Goal: Information Seeking & Learning: Check status

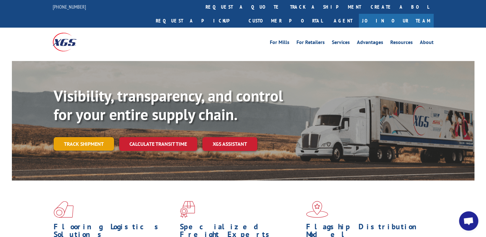
click at [99, 137] on link "Track shipment" at bounding box center [84, 143] width 60 height 13
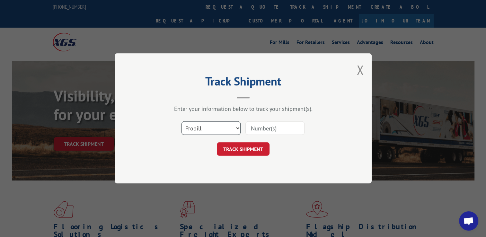
click at [239, 128] on select "Select category... Probill BOL PO" at bounding box center [210, 128] width 59 height 13
select select "bol"
click at [181, 122] on select "Select category... Probill BOL PO" at bounding box center [210, 128] width 59 height 13
click at [262, 127] on input at bounding box center [274, 128] width 59 height 13
type input "5"
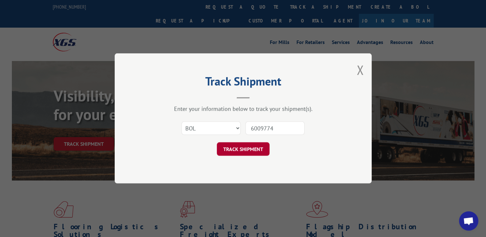
type input "6009774"
click at [254, 152] on button "TRACK SHIPMENT" at bounding box center [243, 149] width 53 height 13
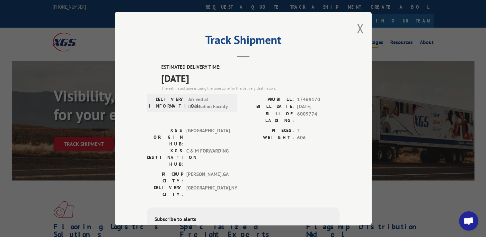
click at [358, 28] on button "Close modal" at bounding box center [360, 28] width 7 height 17
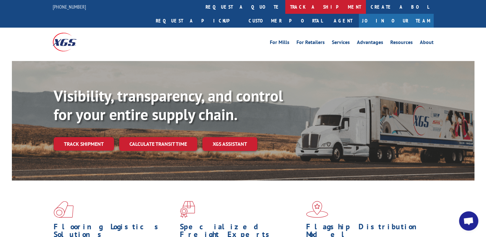
click at [285, 7] on link "track a shipment" at bounding box center [325, 7] width 81 height 14
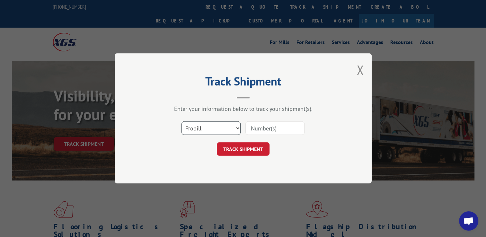
click at [238, 131] on select "Select category... Probill BOL PO" at bounding box center [210, 128] width 59 height 13
select select "bol"
click at [181, 122] on select "Select category... Probill BOL PO" at bounding box center [210, 128] width 59 height 13
click at [276, 128] on input at bounding box center [274, 128] width 59 height 13
type input "6010119"
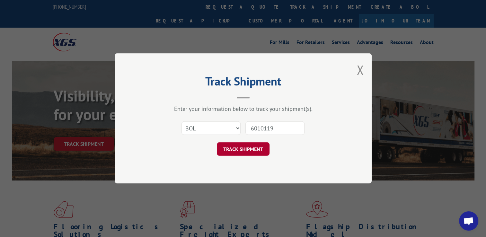
click at [244, 153] on button "TRACK SHIPMENT" at bounding box center [243, 149] width 53 height 13
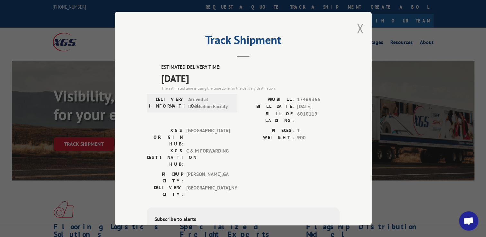
click at [357, 32] on button "Close modal" at bounding box center [360, 28] width 7 height 17
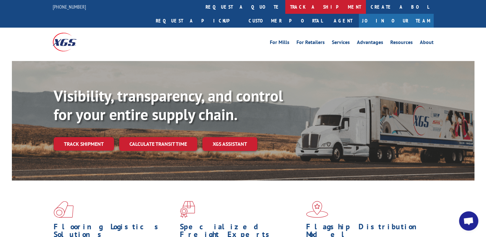
click at [285, 8] on link "track a shipment" at bounding box center [325, 7] width 81 height 14
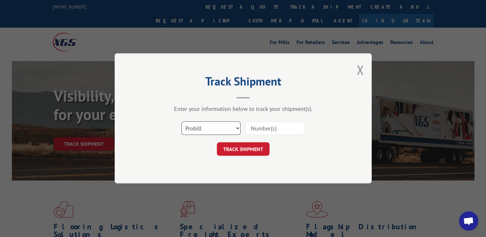
click at [238, 129] on select "Select category... Probill BOL PO" at bounding box center [210, 128] width 59 height 13
select select "bol"
click at [181, 122] on select "Select category... Probill BOL PO" at bounding box center [210, 128] width 59 height 13
click at [254, 124] on input at bounding box center [274, 128] width 59 height 13
type input "6016984"
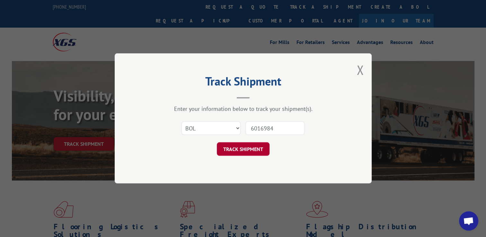
click at [248, 150] on button "TRACK SHIPMENT" at bounding box center [243, 149] width 53 height 13
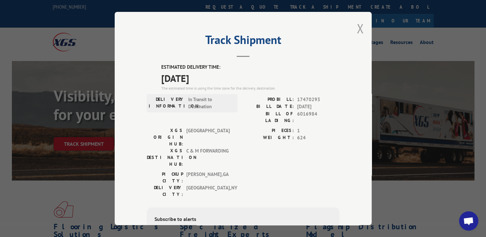
click at [357, 30] on button "Close modal" at bounding box center [360, 28] width 7 height 17
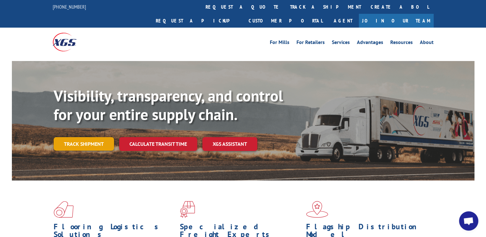
click at [80, 137] on link "Track shipment" at bounding box center [84, 143] width 60 height 13
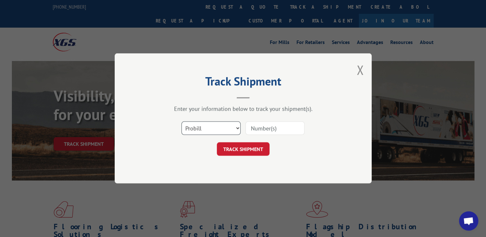
click at [237, 128] on select "Select category... Probill BOL PO" at bounding box center [210, 128] width 59 height 13
select select "bol"
click at [181, 122] on select "Select category... Probill BOL PO" at bounding box center [210, 128] width 59 height 13
click at [255, 131] on input at bounding box center [274, 128] width 59 height 13
type input "6010119"
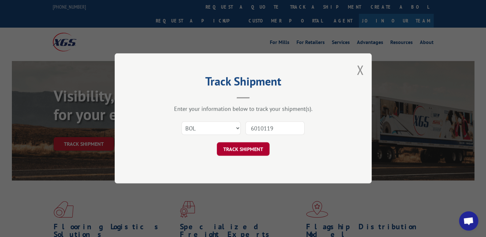
click at [251, 150] on button "TRACK SHIPMENT" at bounding box center [243, 149] width 53 height 13
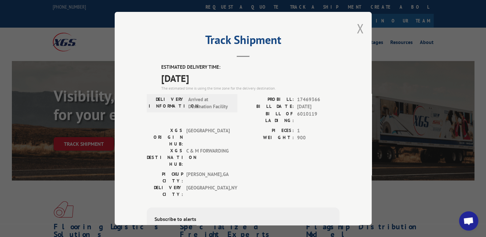
click at [357, 28] on button "Close modal" at bounding box center [360, 28] width 7 height 17
